Goal: Obtain resource: Download file/media

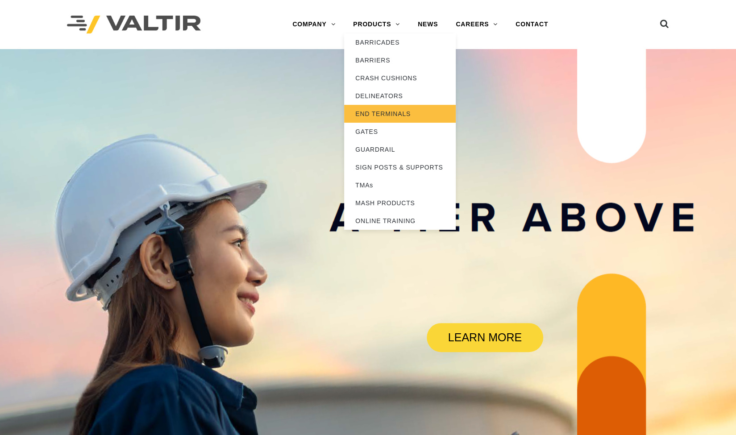
click at [390, 114] on link "END TERMINALS" at bounding box center [400, 114] width 112 height 18
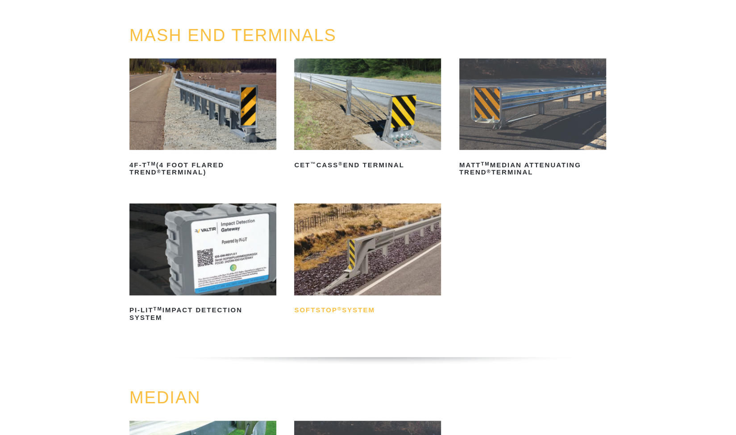
scroll to position [89, 0]
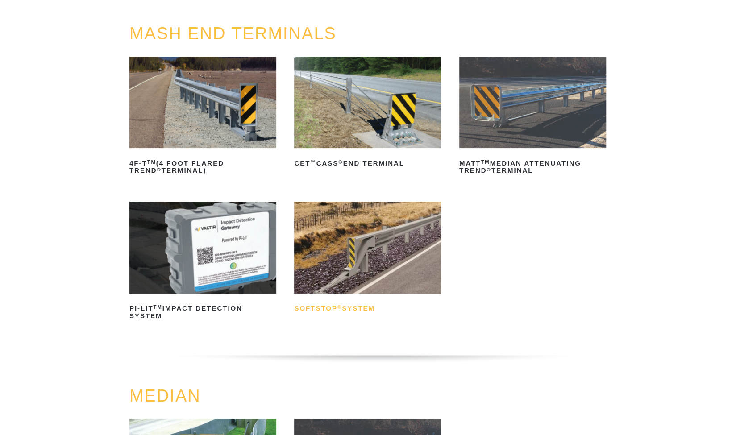
click at [353, 303] on h2 "SoftStop ® System" at bounding box center [367, 309] width 147 height 14
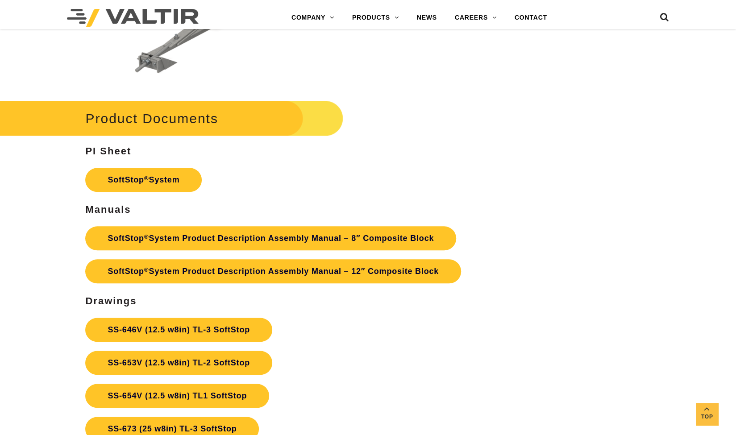
scroll to position [2766, 0]
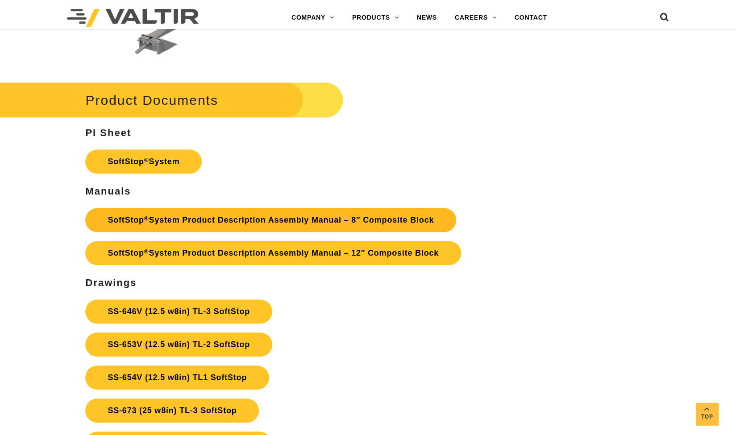
click at [290, 220] on link "SoftStop ® System Product Description Assembly Manual – 8″ Composite Block" at bounding box center [270, 220] width 371 height 24
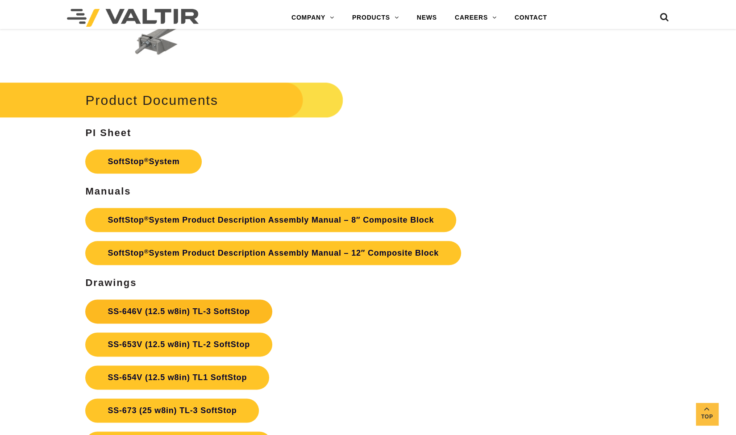
click at [198, 310] on link "SS-646V (12.5 w8in) TL-3 SoftStop" at bounding box center [178, 311] width 187 height 24
